Goal: Information Seeking & Learning: Learn about a topic

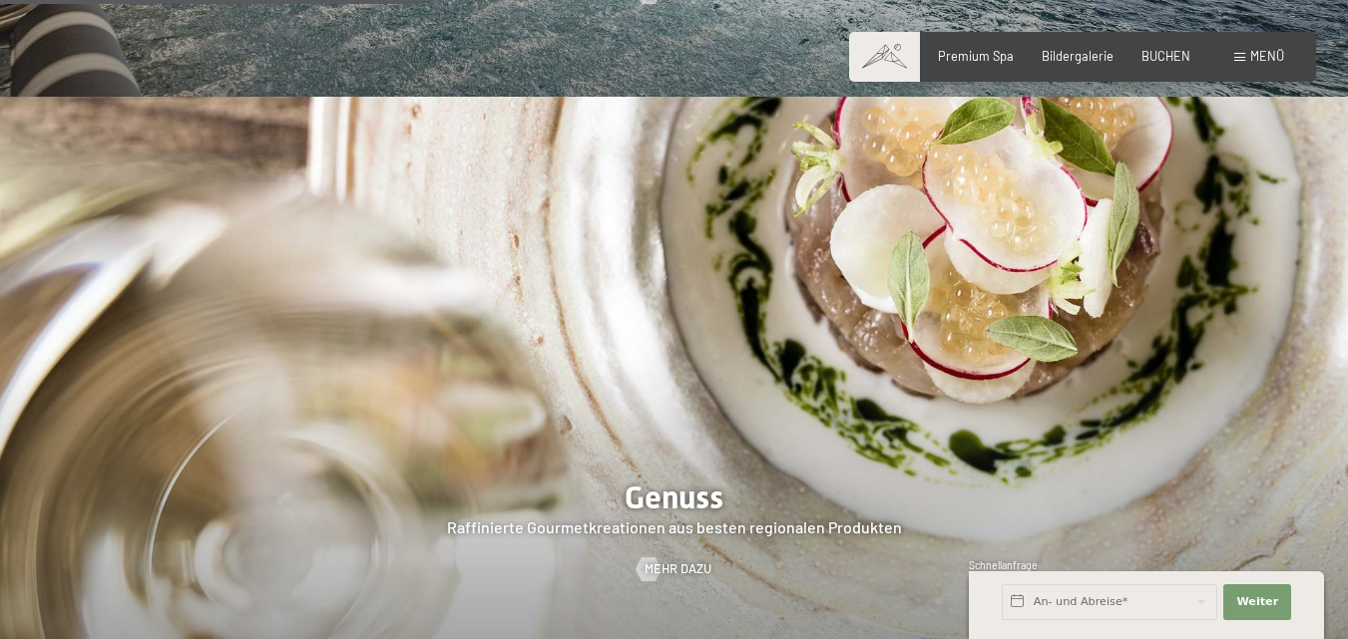
scroll to position [2770, 0]
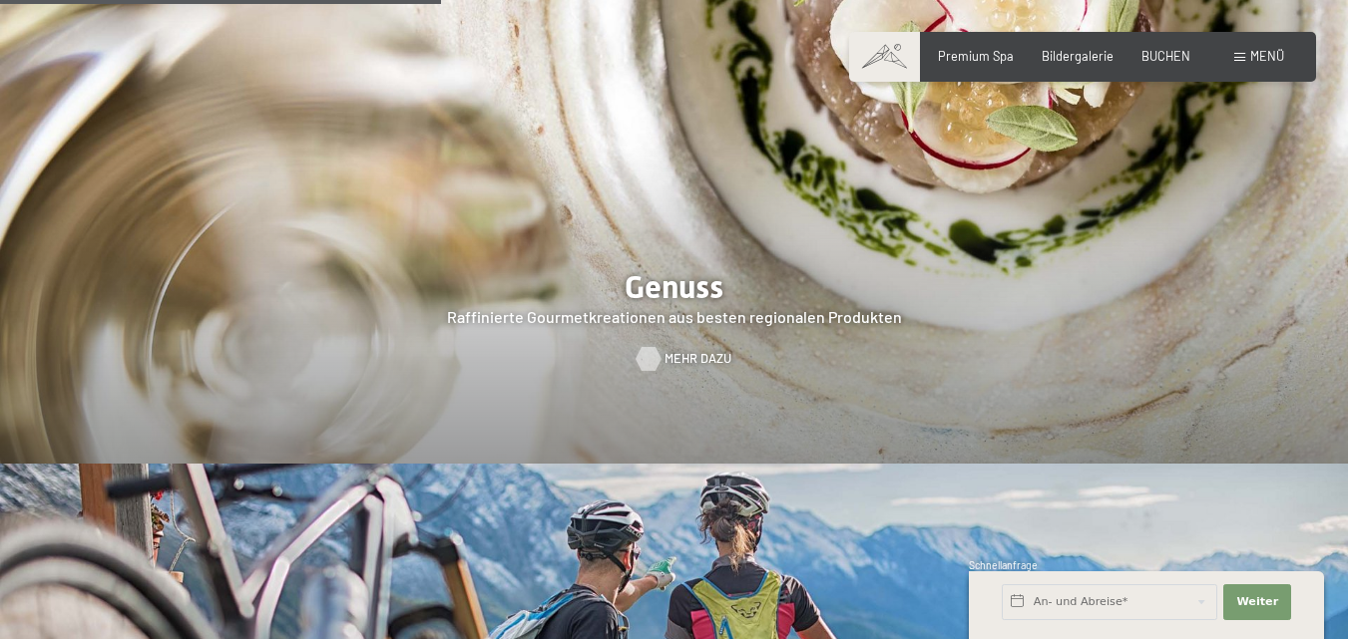
click at [665, 350] on span "Mehr dazu" at bounding box center [697, 359] width 67 height 18
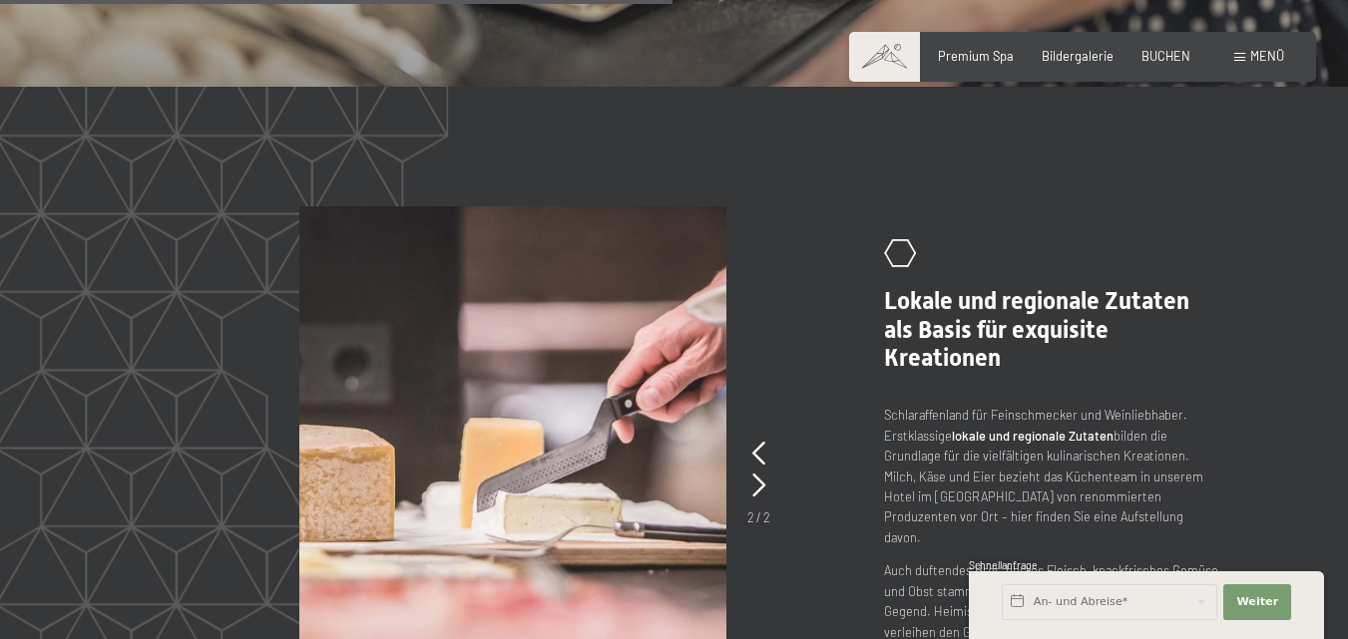
scroll to position [3133, 0]
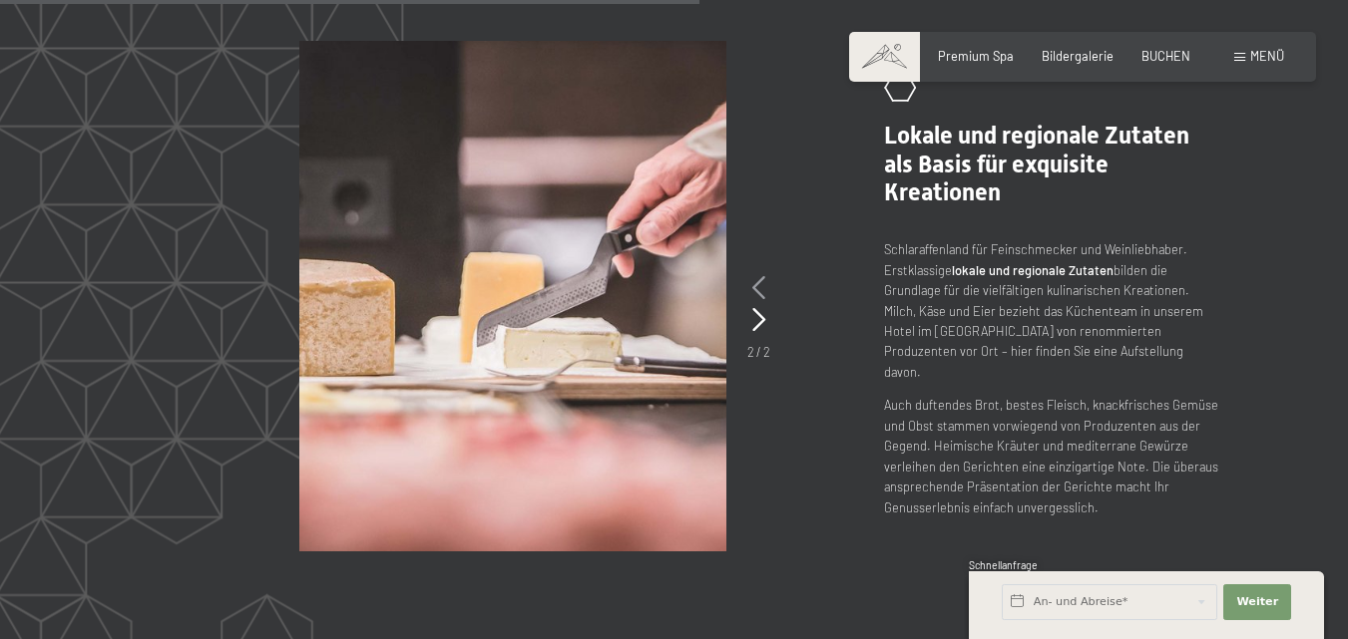
click at [759, 291] on icon at bounding box center [758, 288] width 13 height 24
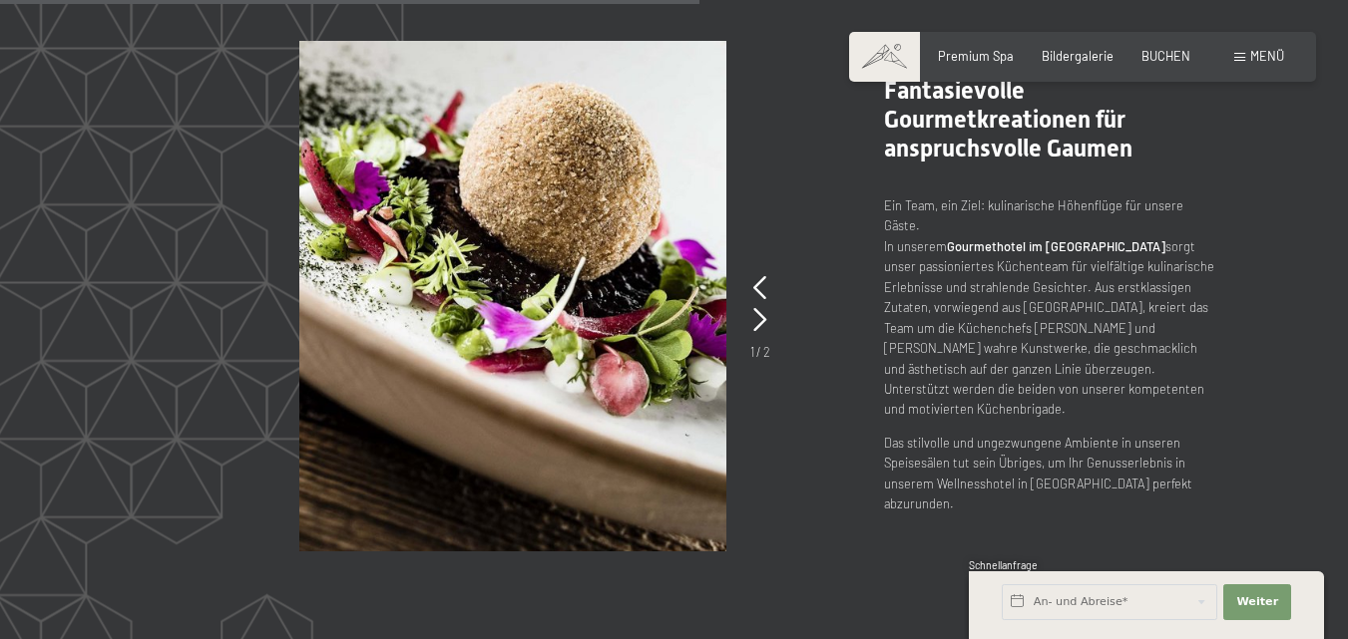
click at [516, 298] on img at bounding box center [512, 296] width 427 height 511
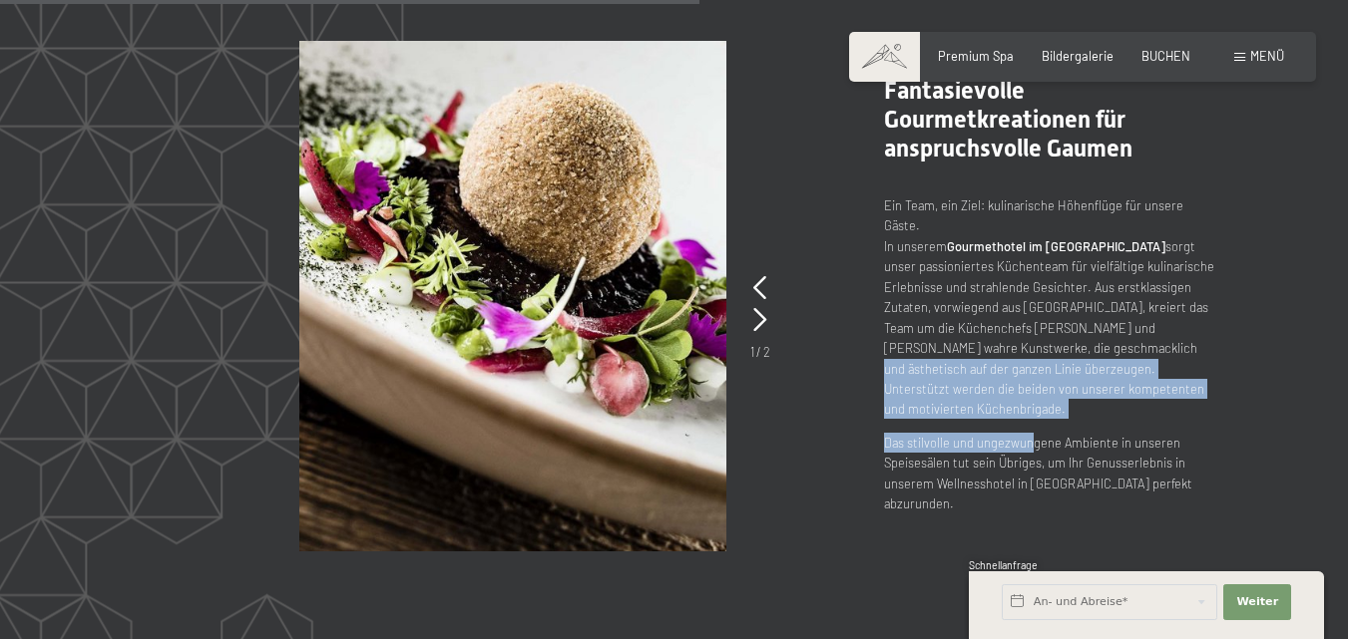
drag, startPoint x: 1027, startPoint y: 428, endPoint x: 1084, endPoint y: 362, distance: 87.0
click at [1084, 362] on div "Ein Team, ein Ziel: kulinarische Höhenflüge für unsere Gäste. In unserem Gourme…" at bounding box center [1051, 355] width 335 height 319
click at [1084, 363] on p "Ein Team, ein Ziel: kulinarische Höhenflüge für unsere Gäste. In unserem Gourme…" at bounding box center [1051, 308] width 335 height 224
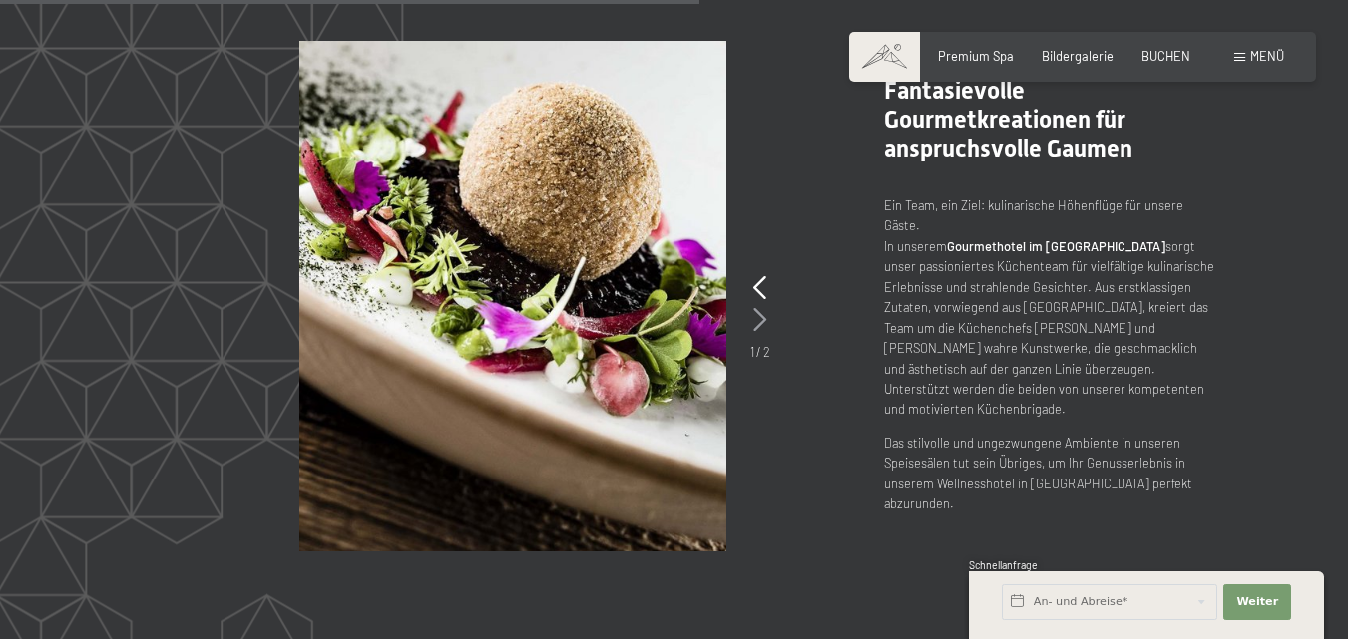
click at [763, 308] on icon at bounding box center [759, 320] width 13 height 24
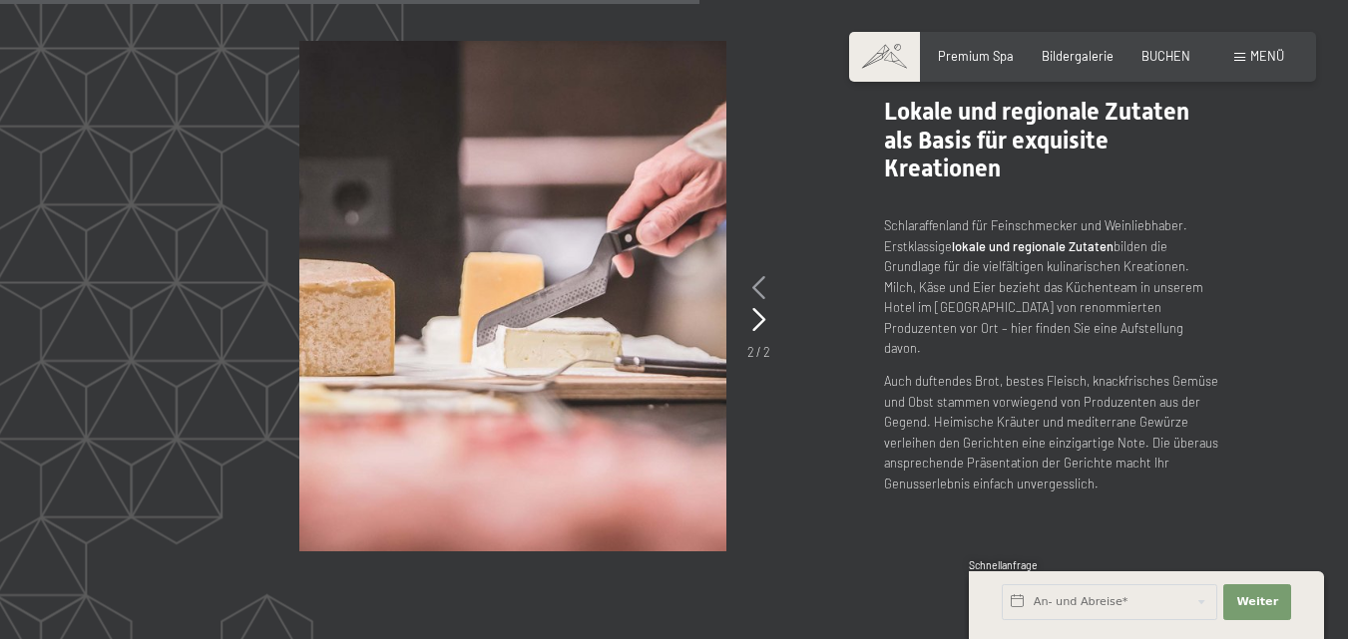
click at [760, 296] on icon at bounding box center [758, 288] width 13 height 24
